Goal: Task Accomplishment & Management: Use online tool/utility

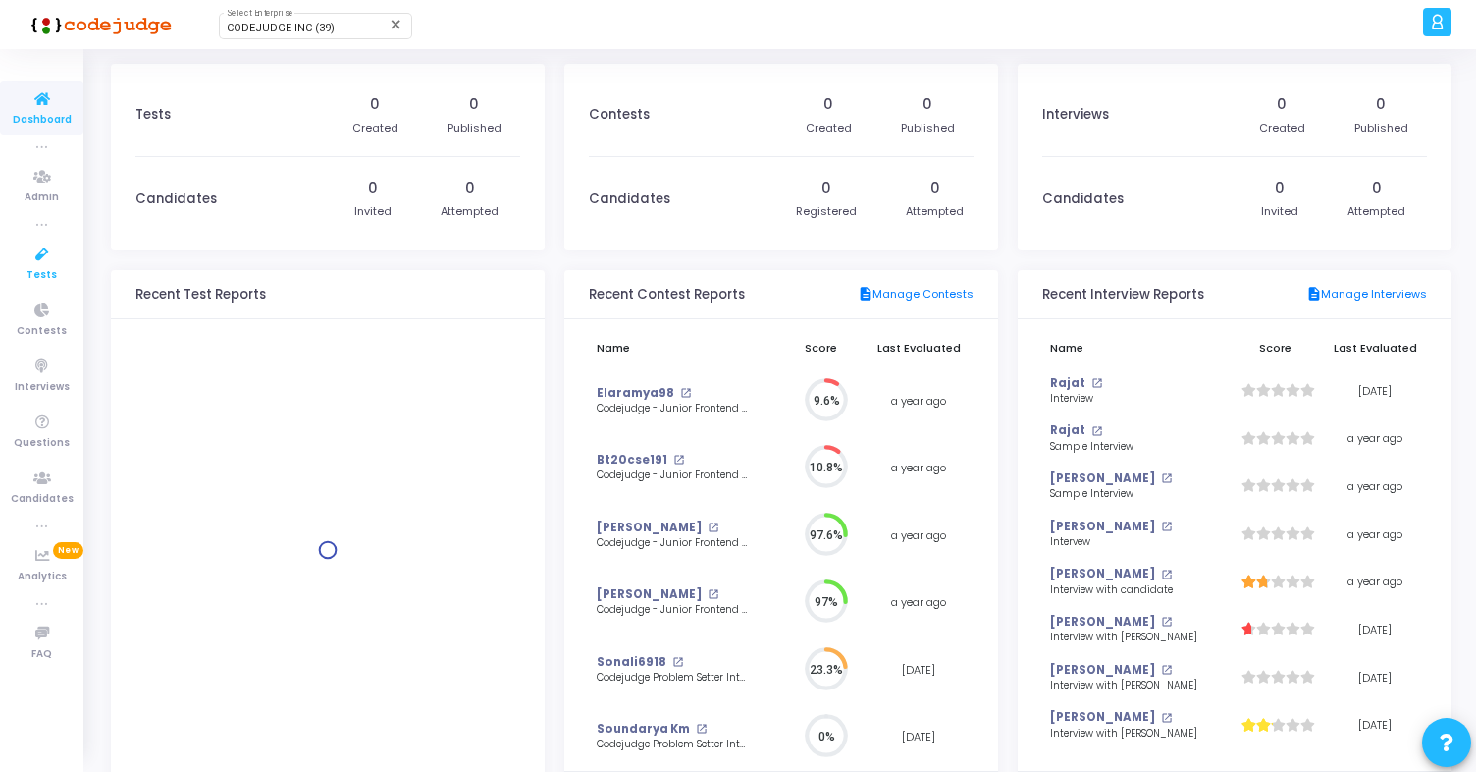
click at [36, 271] on span "Tests" at bounding box center [42, 275] width 30 height 17
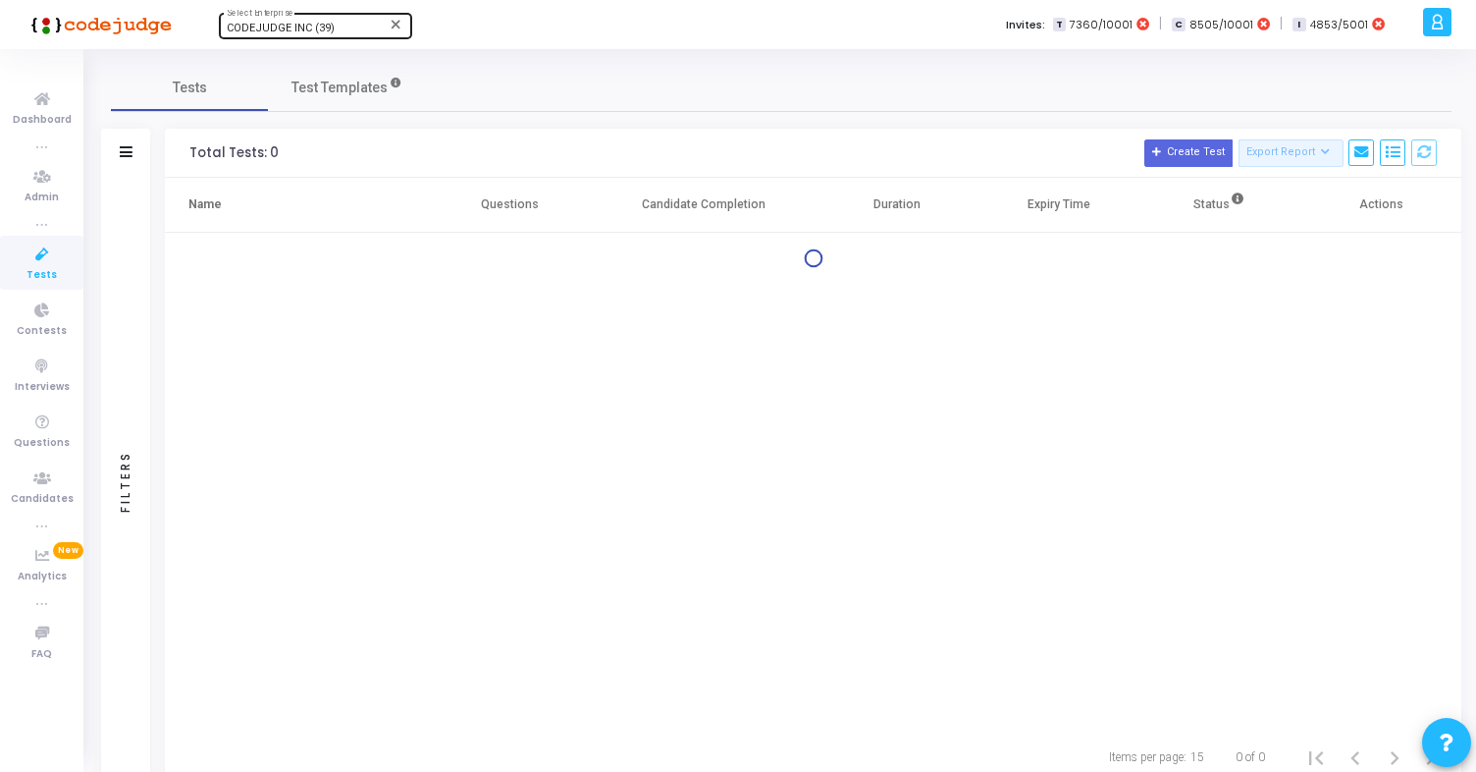
click at [320, 33] on span "CODEJUDGE INC (39)" at bounding box center [281, 28] width 108 height 13
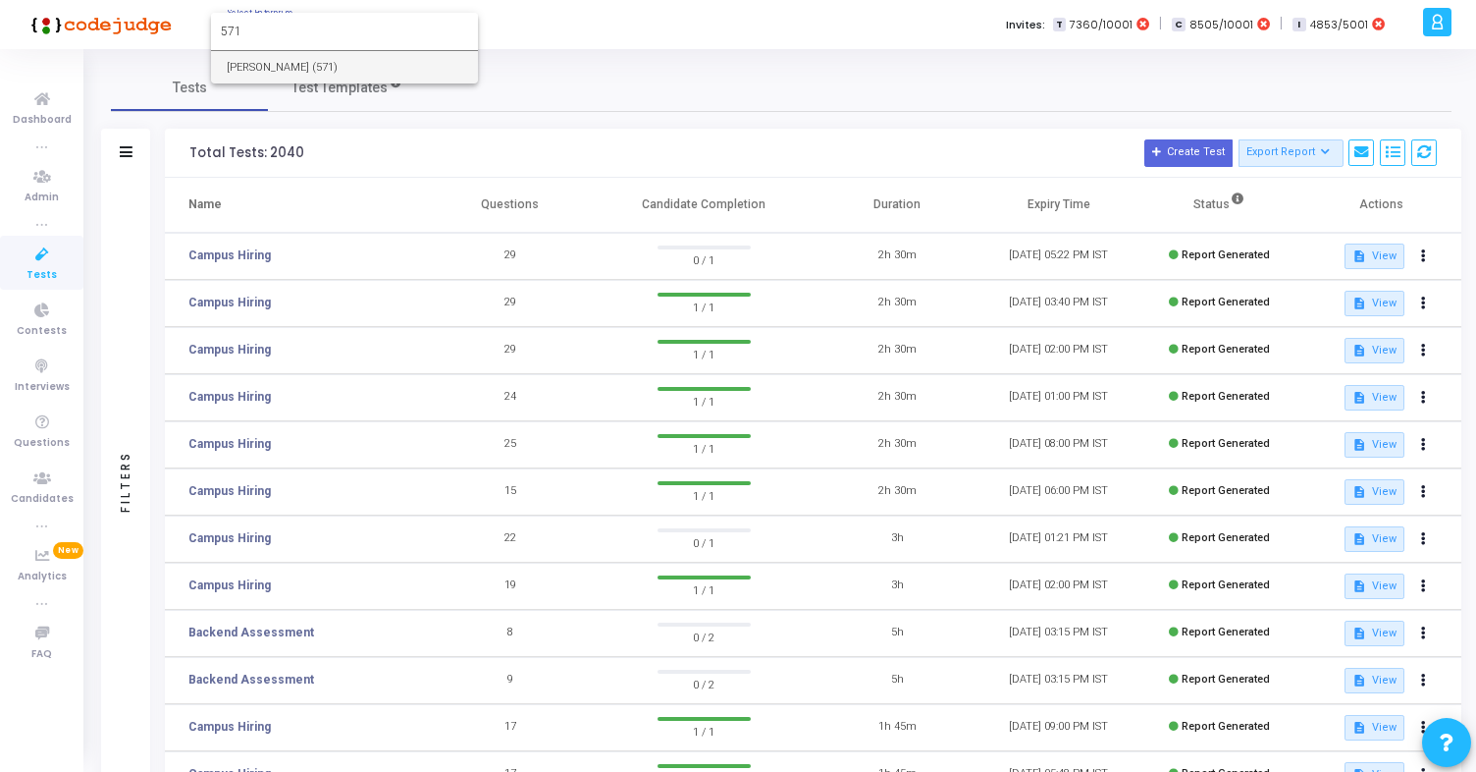
type input "571"
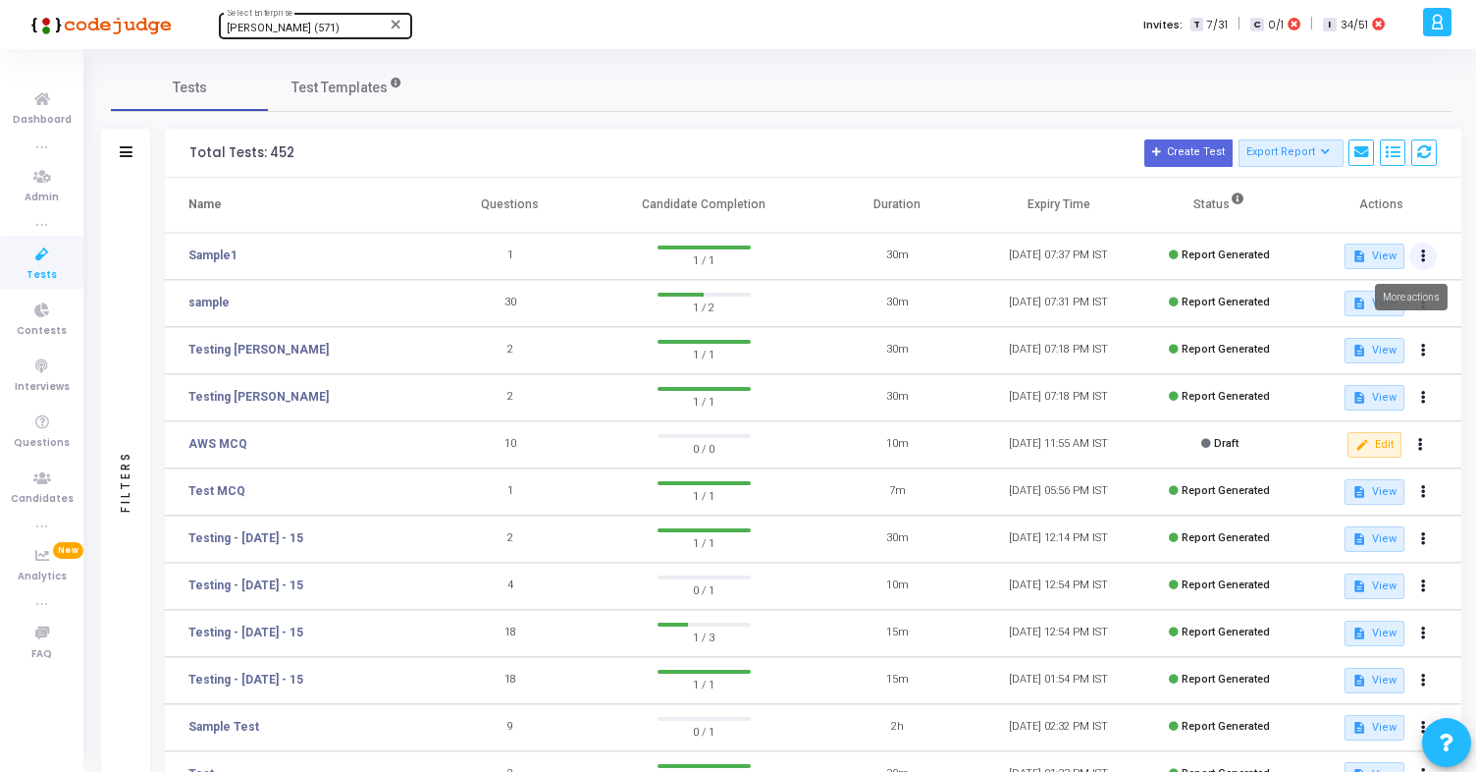
click at [1429, 259] on button at bounding box center [1423, 255] width 27 height 27
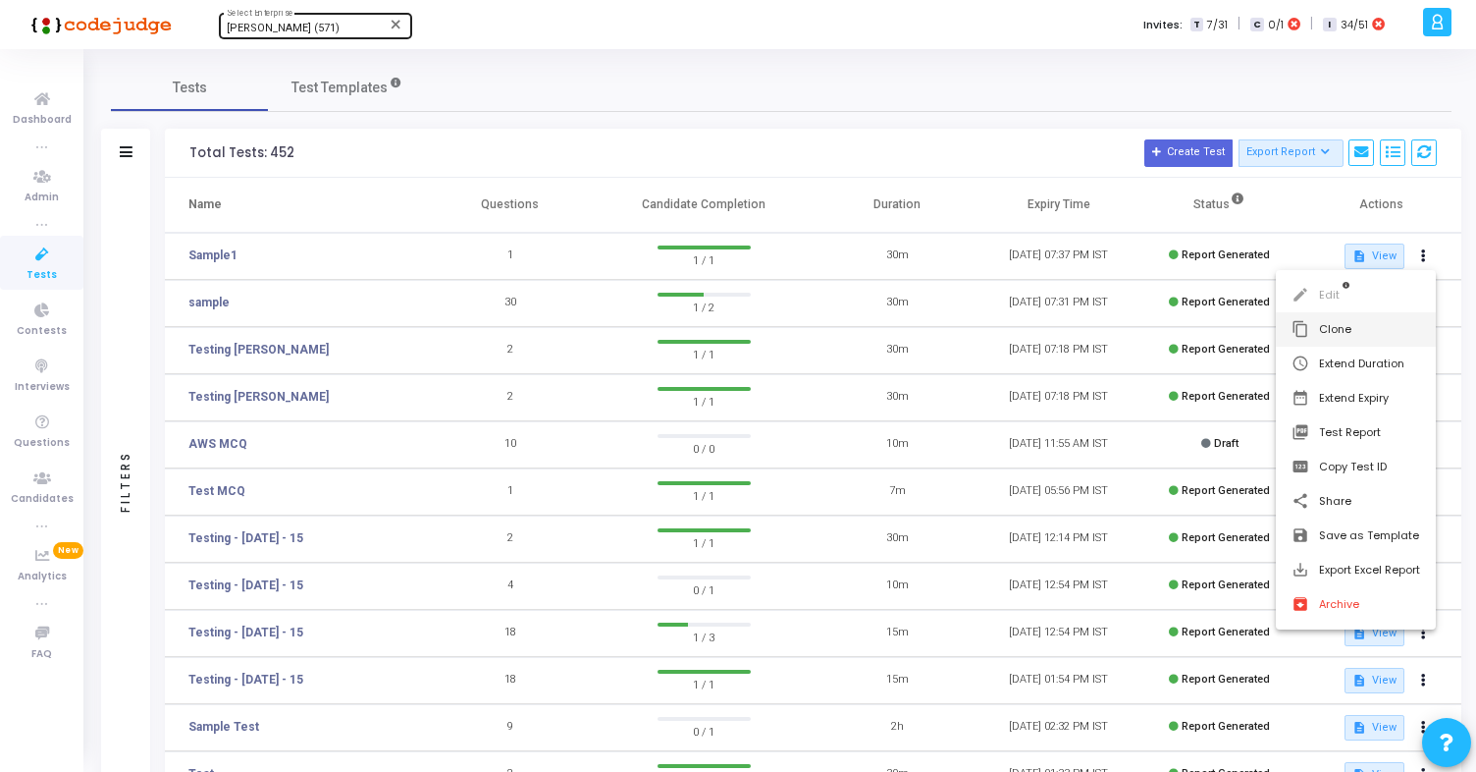
click at [1341, 326] on button "content_copy Clone" at bounding box center [1356, 329] width 160 height 34
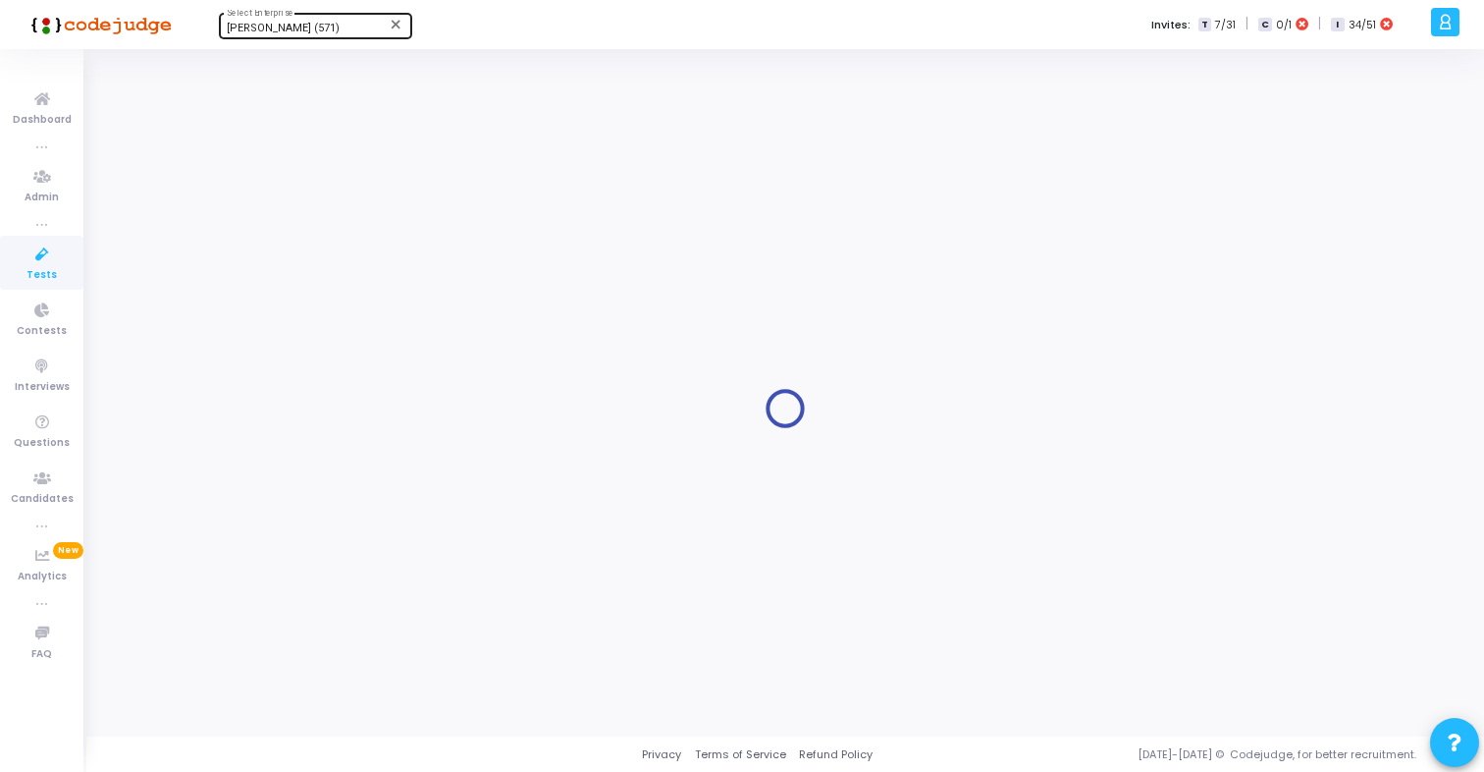
type input "Sample1"
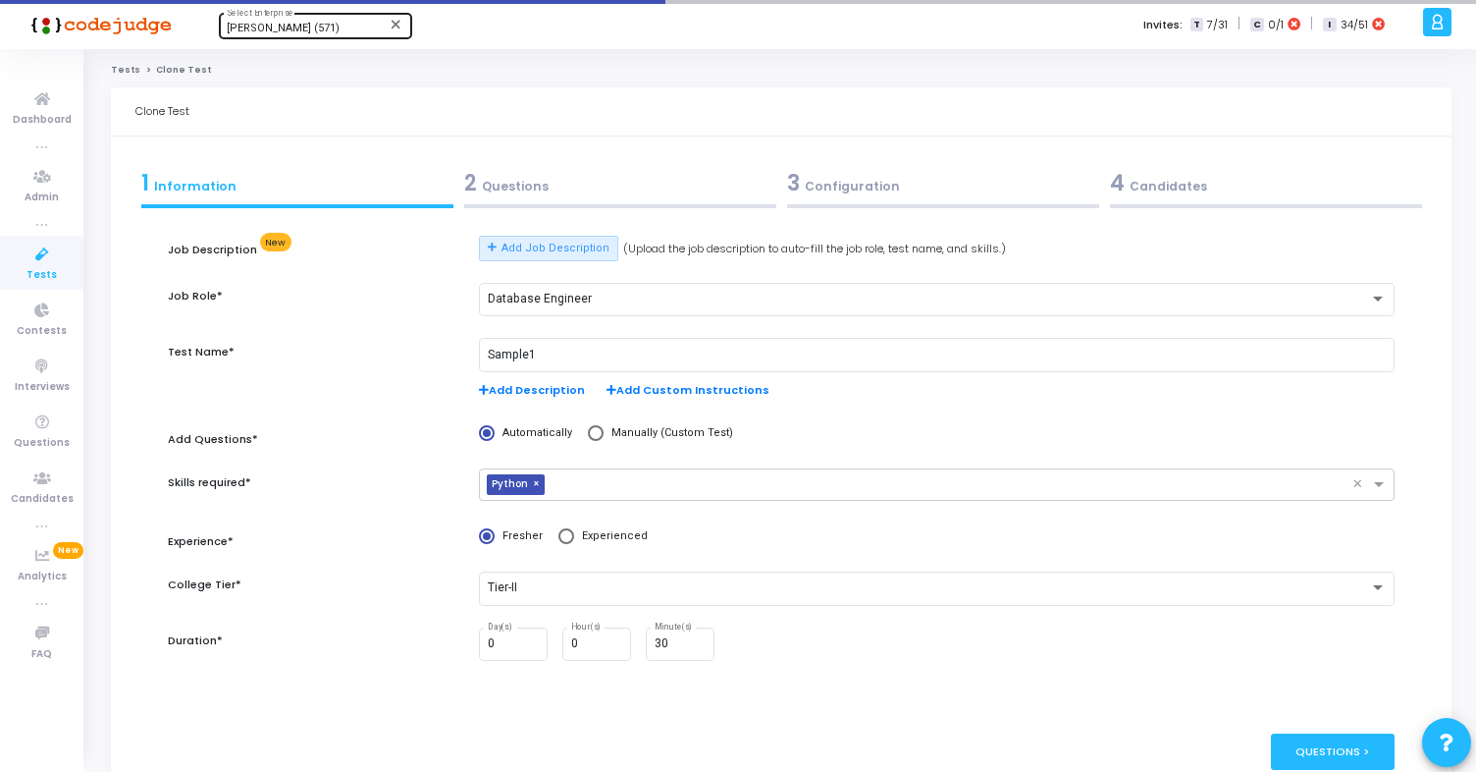
click at [712, 191] on div "2 Questions" at bounding box center [620, 183] width 312 height 32
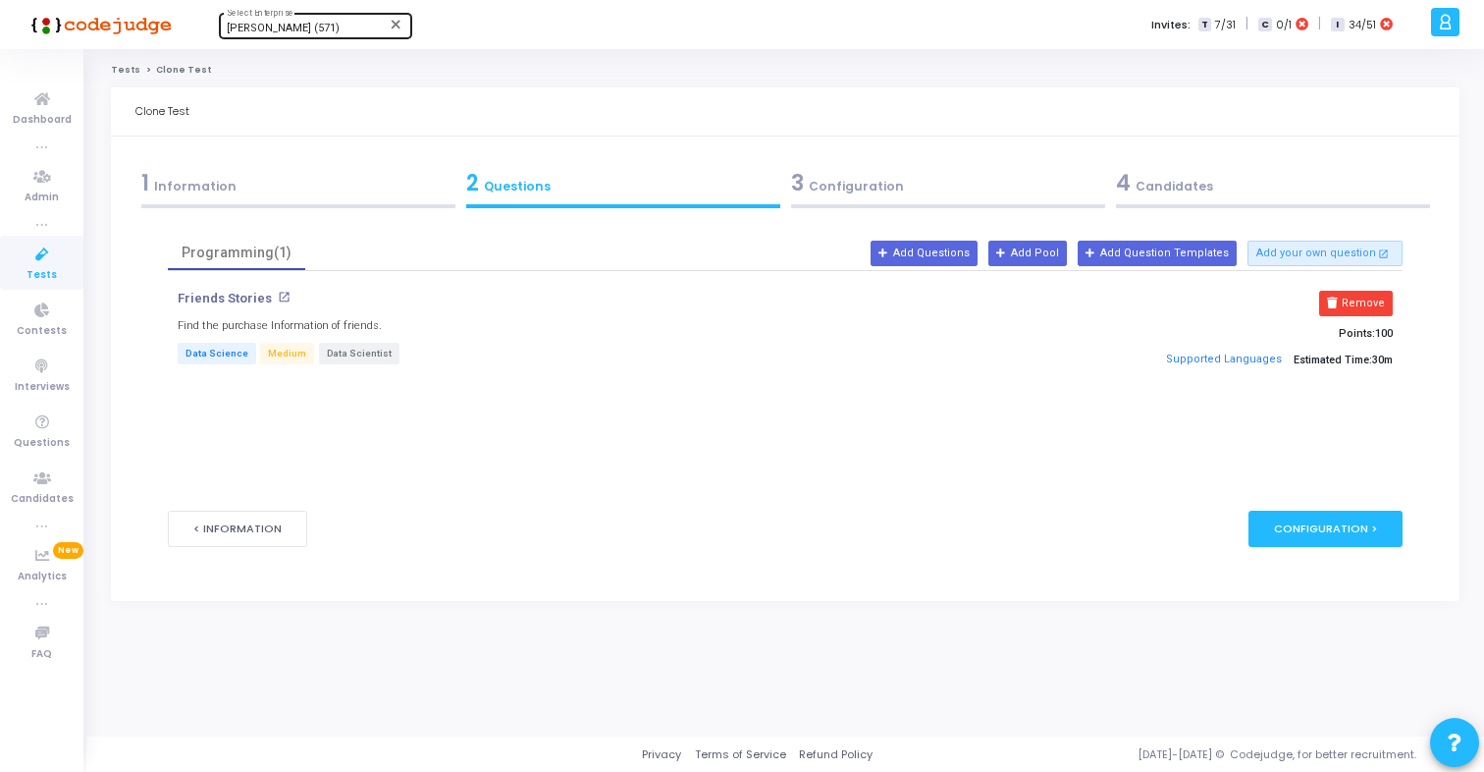
click at [919, 187] on div "3 Configuration" at bounding box center [948, 183] width 314 height 32
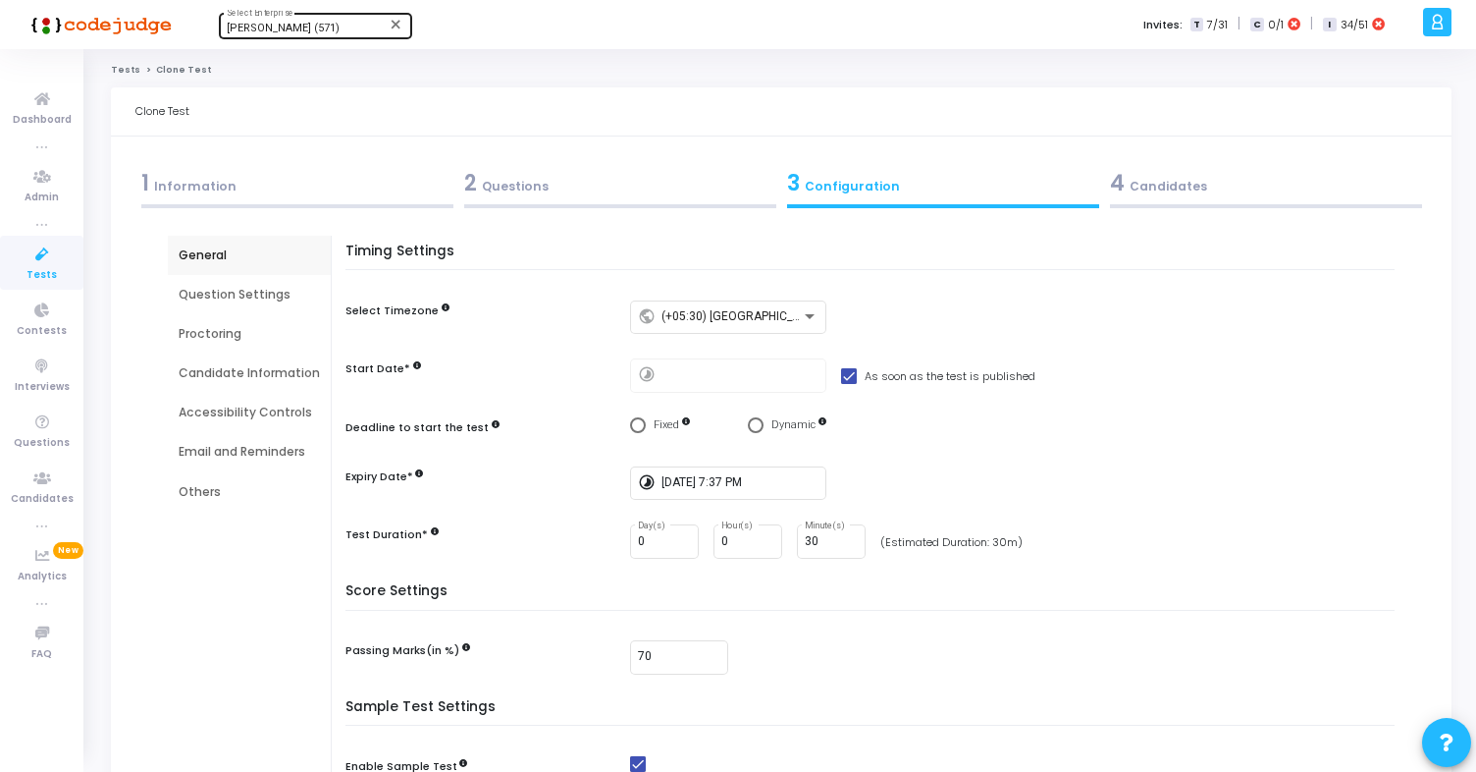
click at [678, 170] on div "2 Questions" at bounding box center [620, 183] width 312 height 32
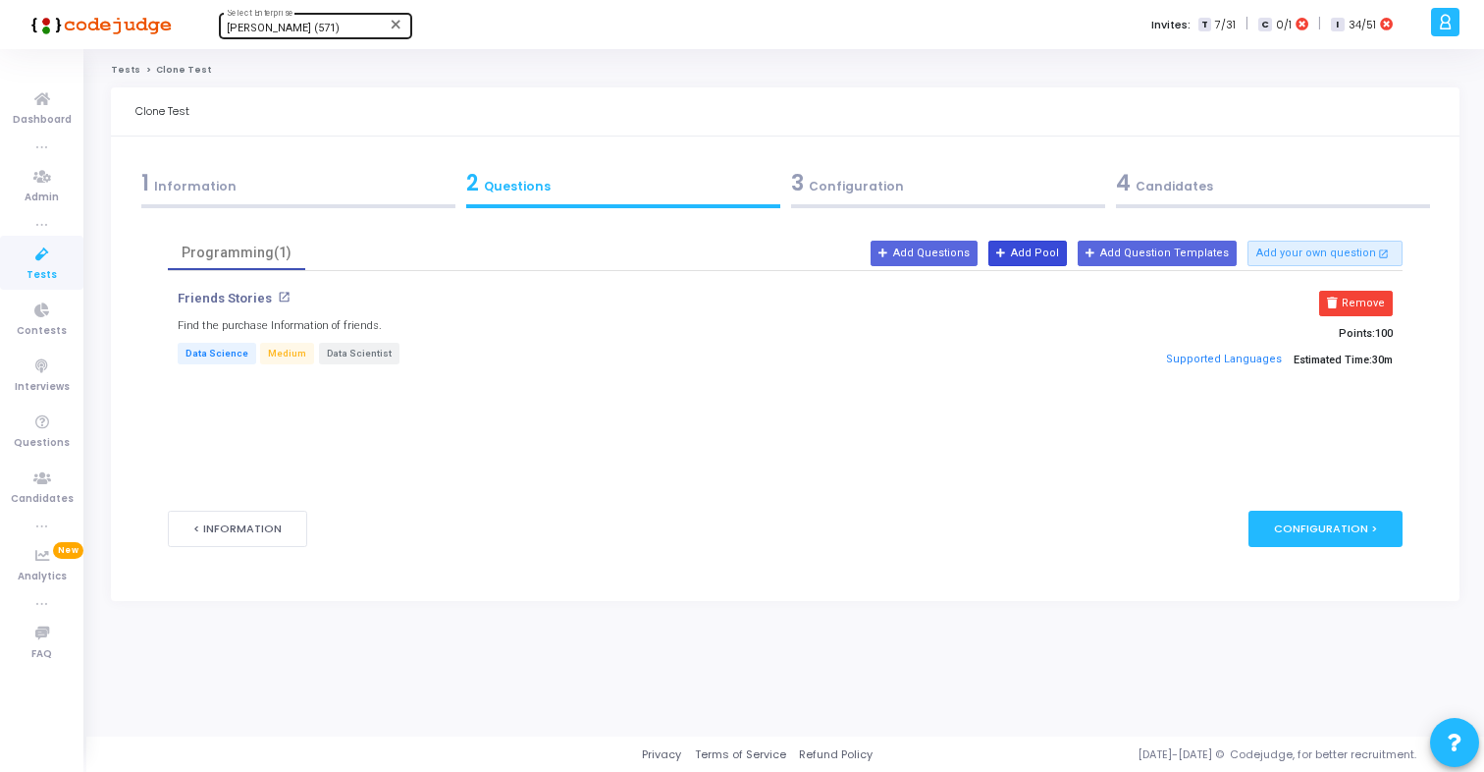
click at [1053, 255] on button "Add Pool" at bounding box center [1028, 253] width 79 height 26
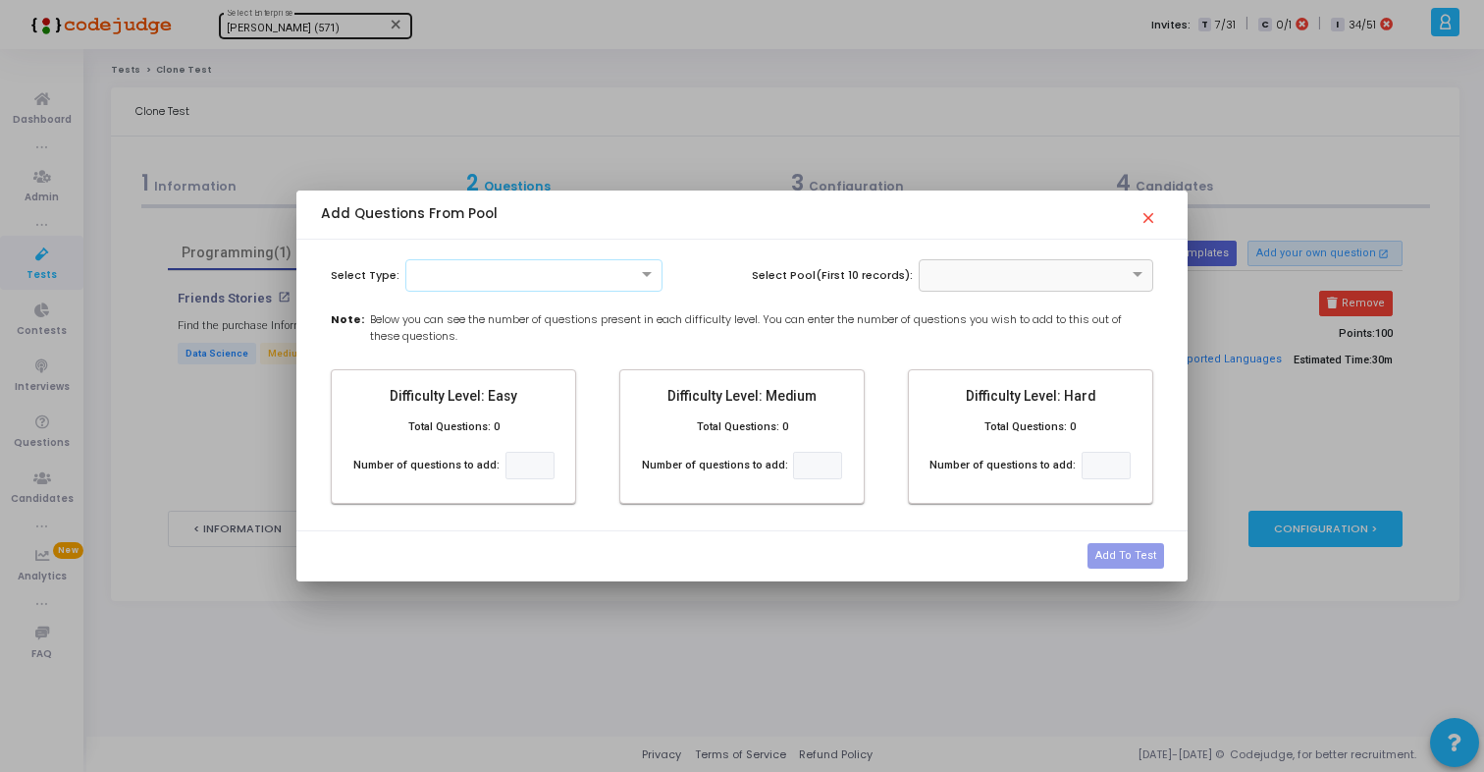
click at [566, 274] on div at bounding box center [533, 273] width 255 height 17
click at [532, 337] on div "Programming" at bounding box center [533, 340] width 255 height 32
click at [961, 280] on input "text" at bounding box center [1017, 273] width 174 height 17
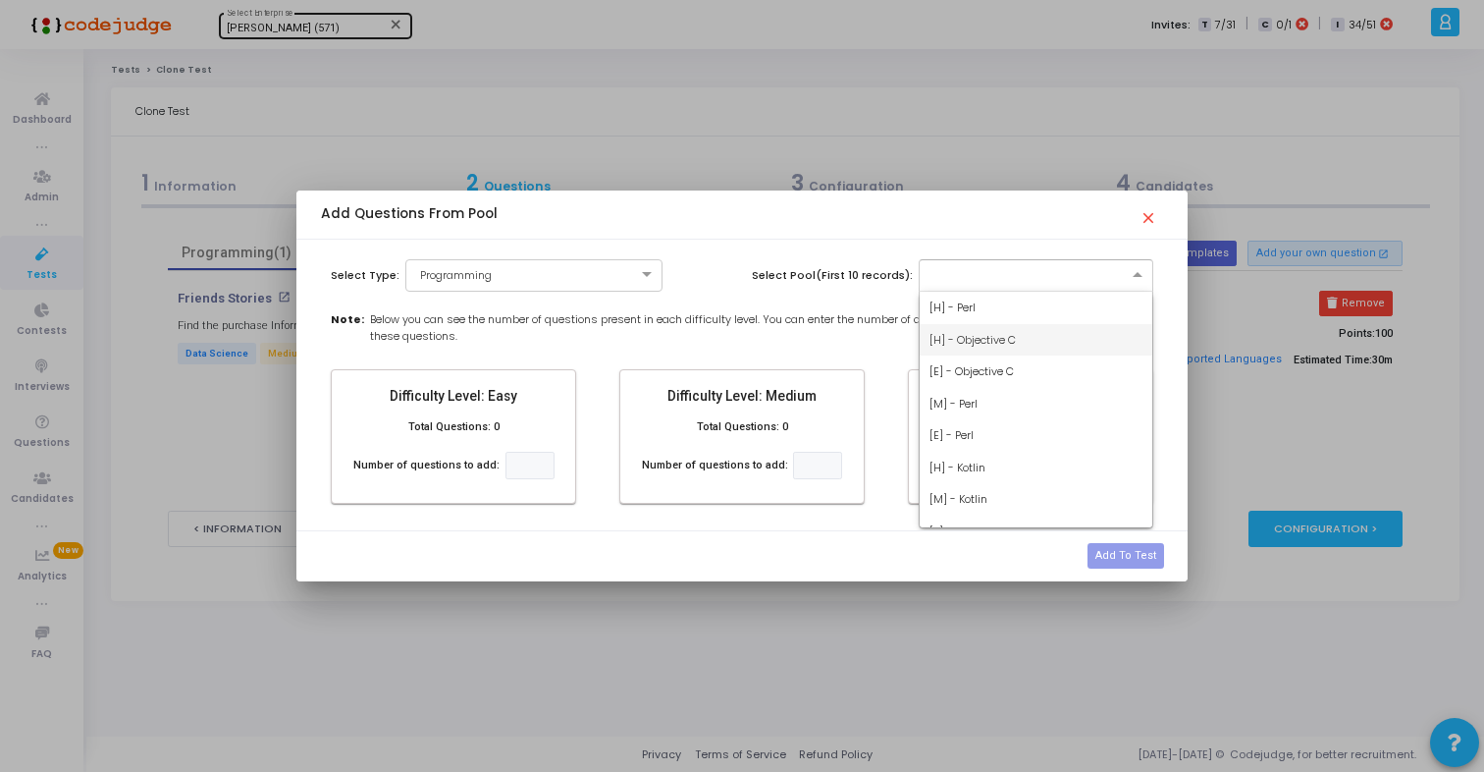
click at [1002, 347] on div "[H] - Objective C" at bounding box center [1036, 340] width 233 height 32
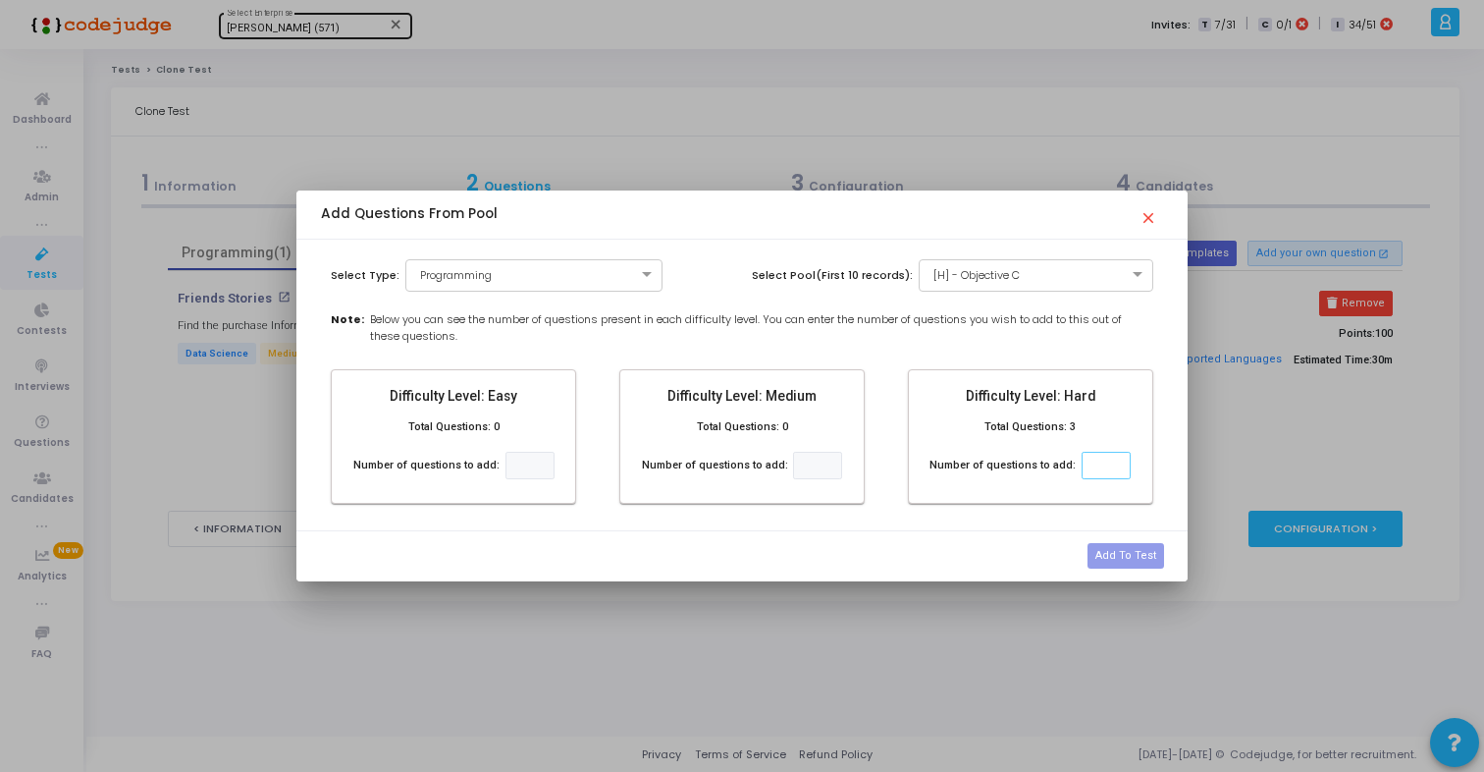
click at [1106, 467] on input "number" at bounding box center [1106, 466] width 49 height 28
type input "2"
click at [1129, 553] on button "Add To Test" at bounding box center [1126, 556] width 77 height 26
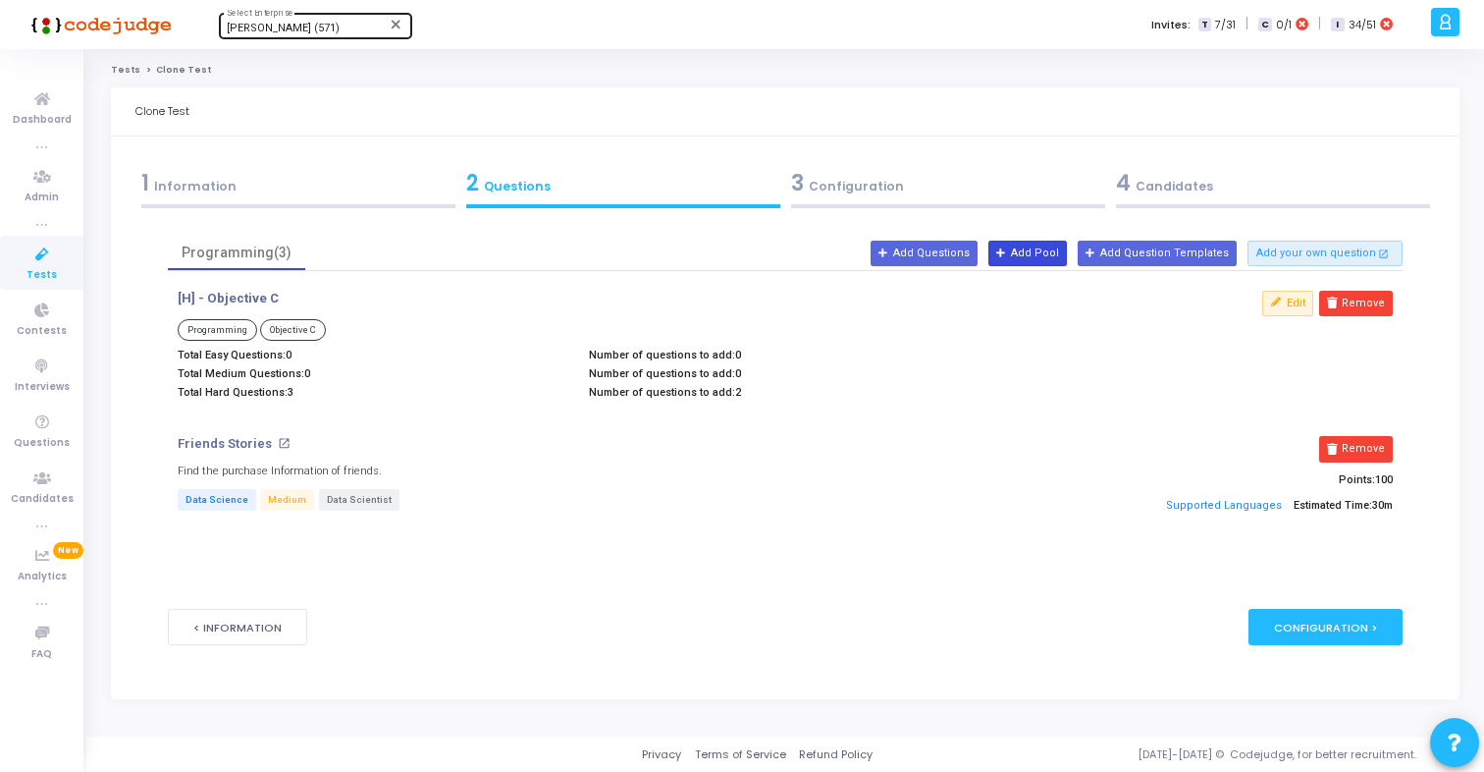
click at [1067, 253] on button "Add Pool" at bounding box center [1028, 253] width 79 height 26
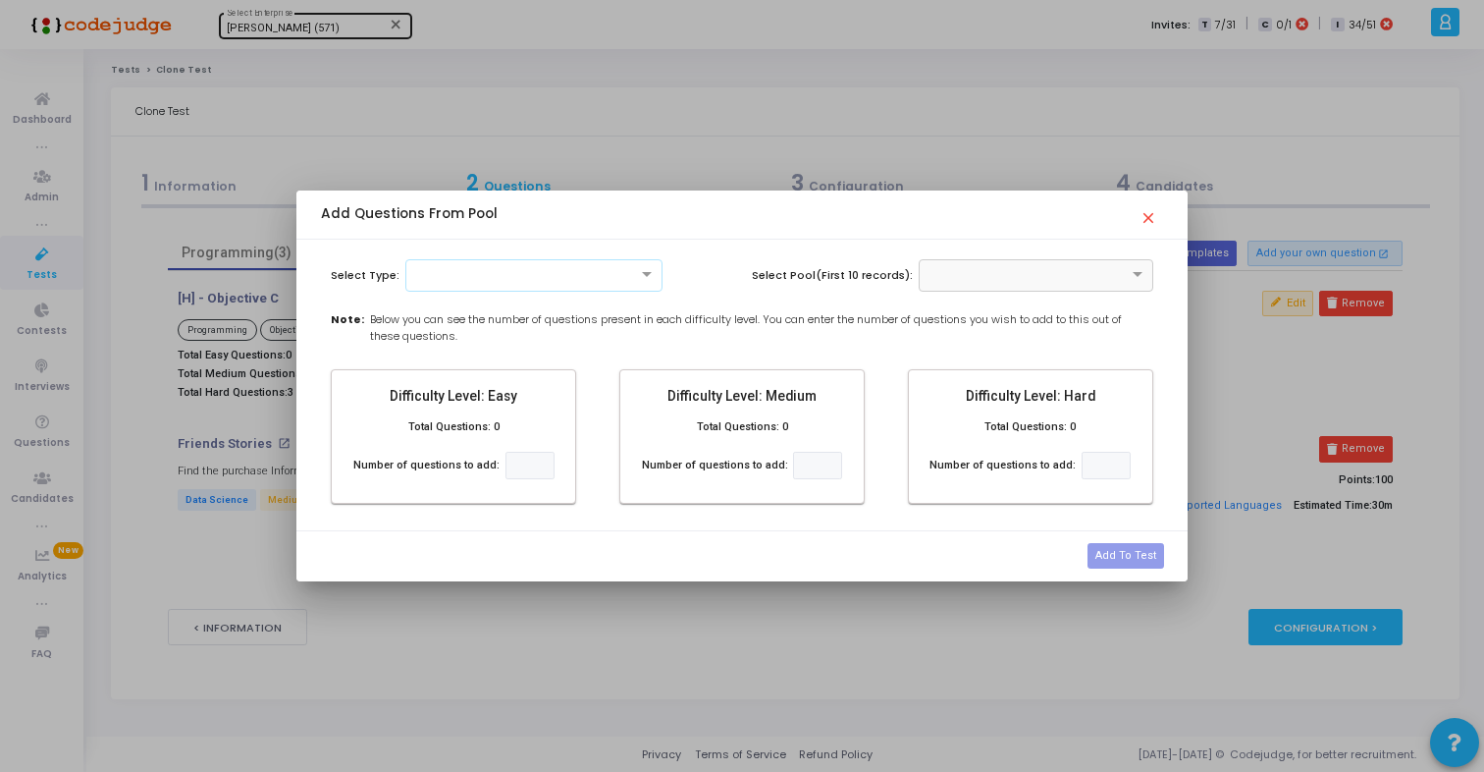
click at [576, 279] on div at bounding box center [533, 273] width 255 height 17
click at [528, 338] on div "Programming" at bounding box center [533, 340] width 255 height 32
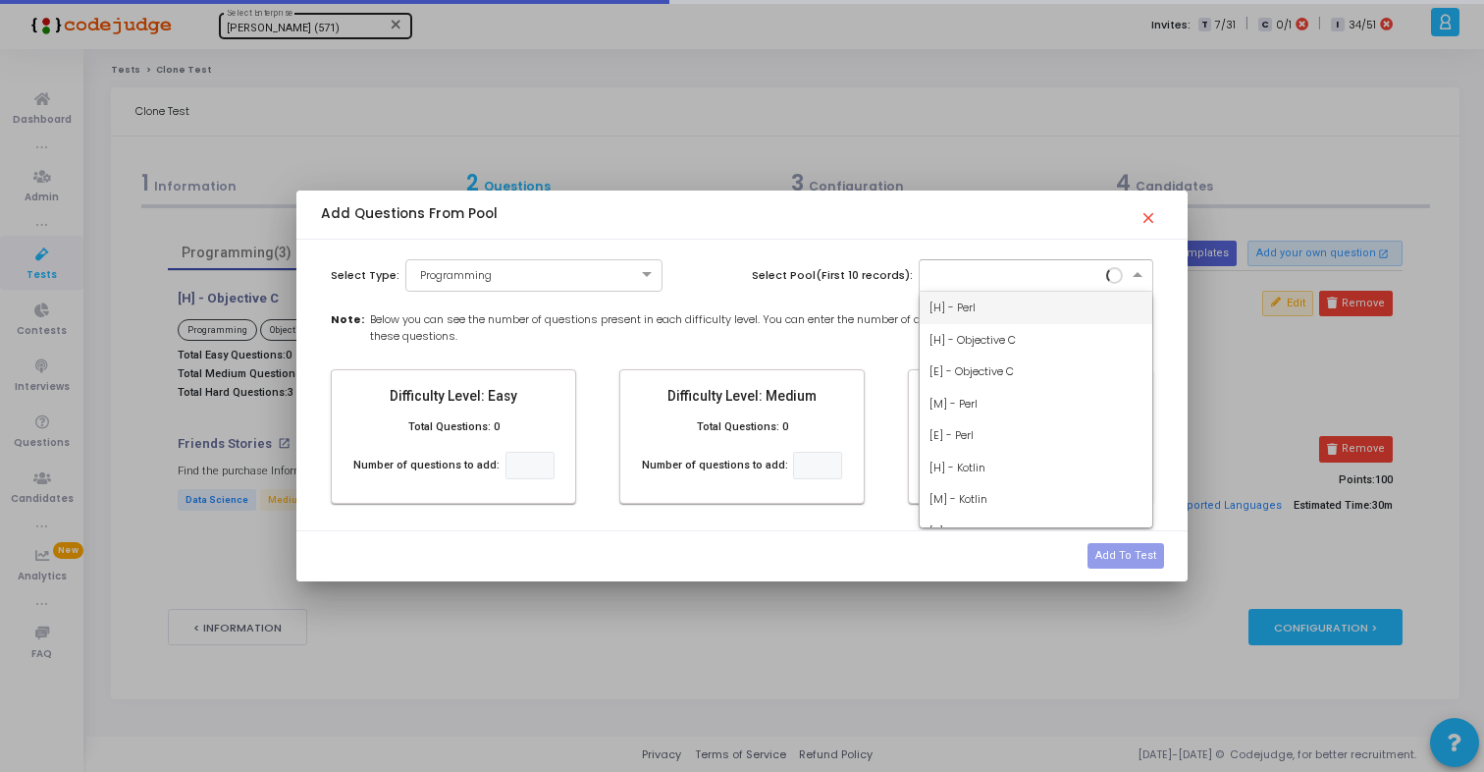
click at [942, 275] on input "text" at bounding box center [1017, 273] width 174 height 17
type input "java"
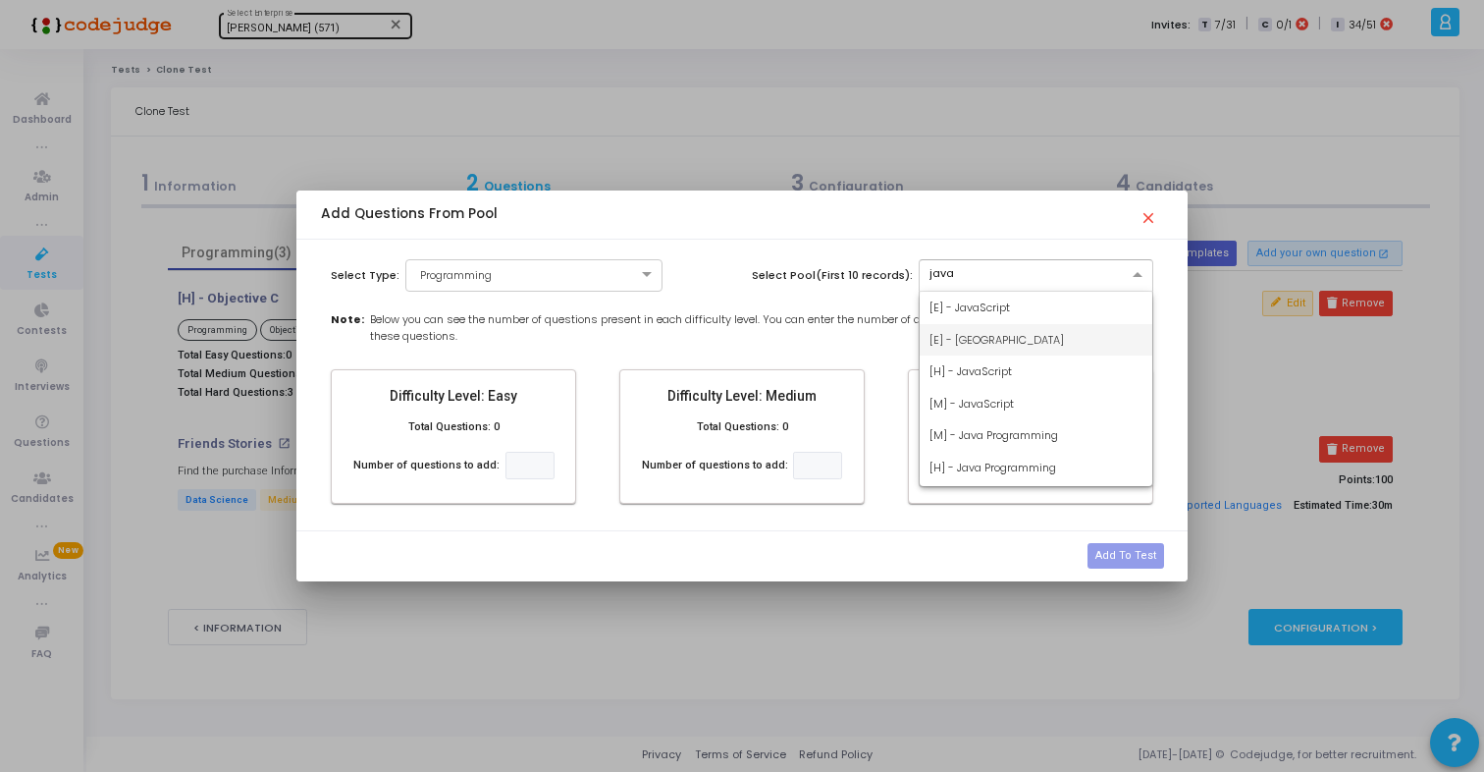
click at [980, 342] on div "[E] - [GEOGRAPHIC_DATA]" at bounding box center [1036, 340] width 233 height 32
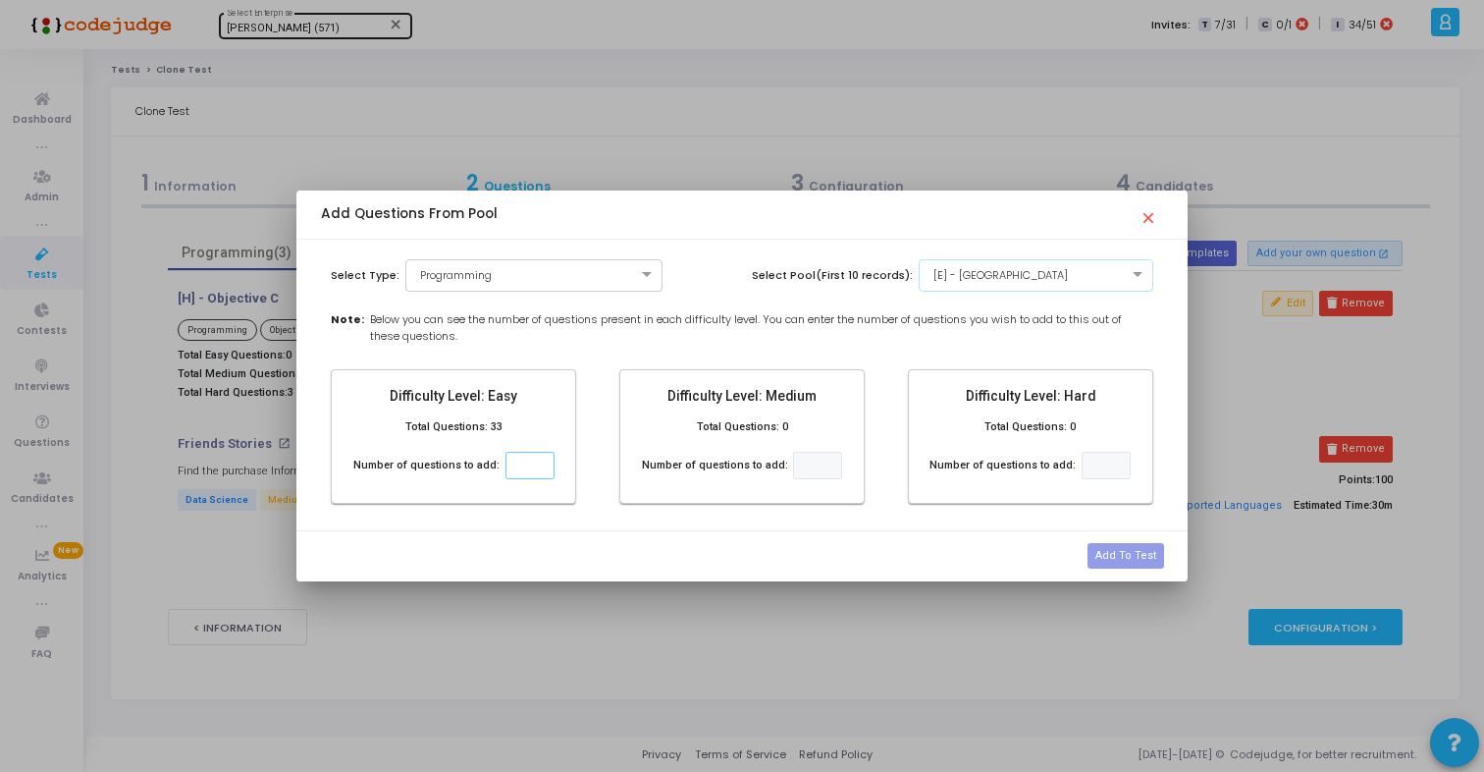
click at [514, 459] on input "number" at bounding box center [530, 466] width 49 height 28
type input "12"
click at [1133, 552] on button "Add To Test" at bounding box center [1126, 556] width 77 height 26
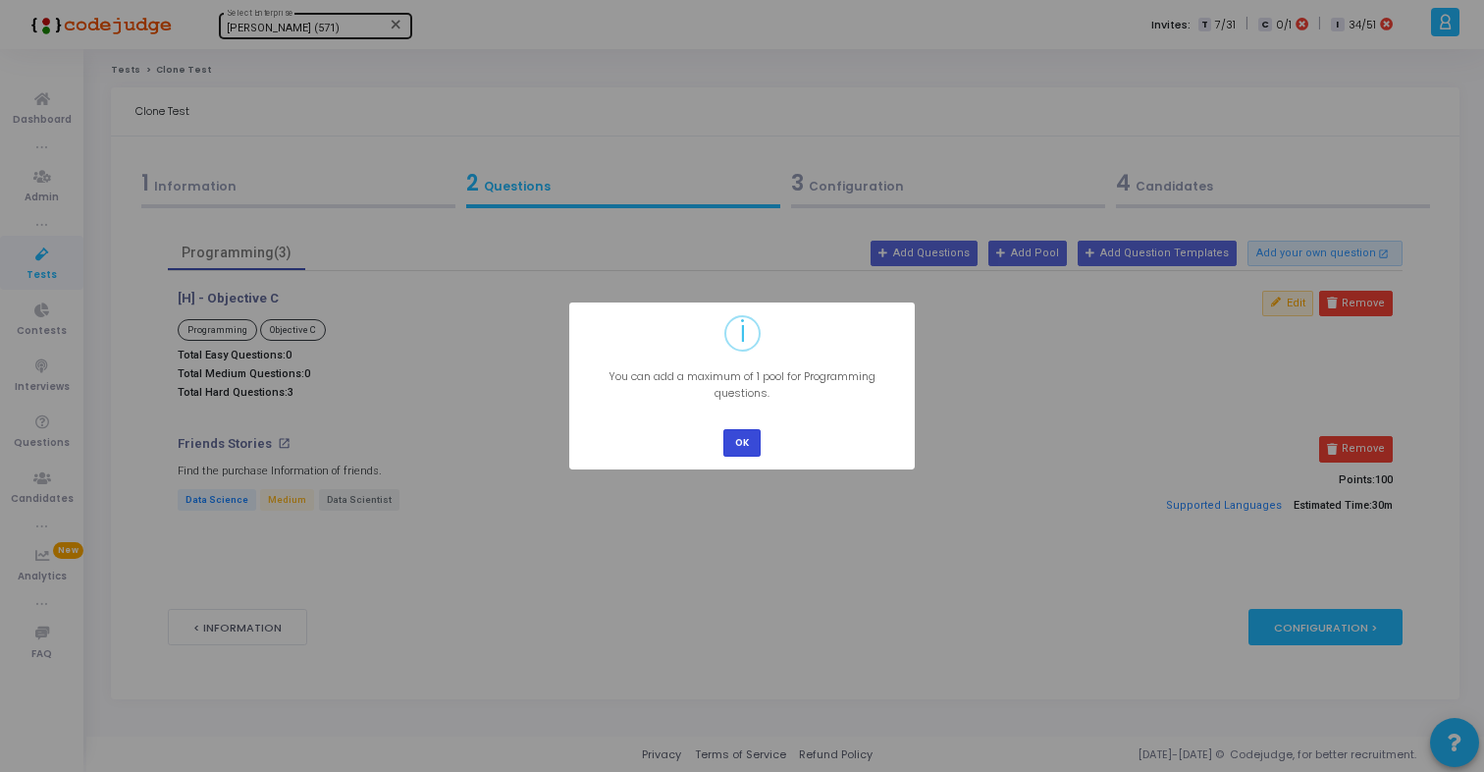
click at [747, 441] on button "OK" at bounding box center [741, 442] width 37 height 27
